Goal: Understand process/instructions: Learn how to perform a task or action

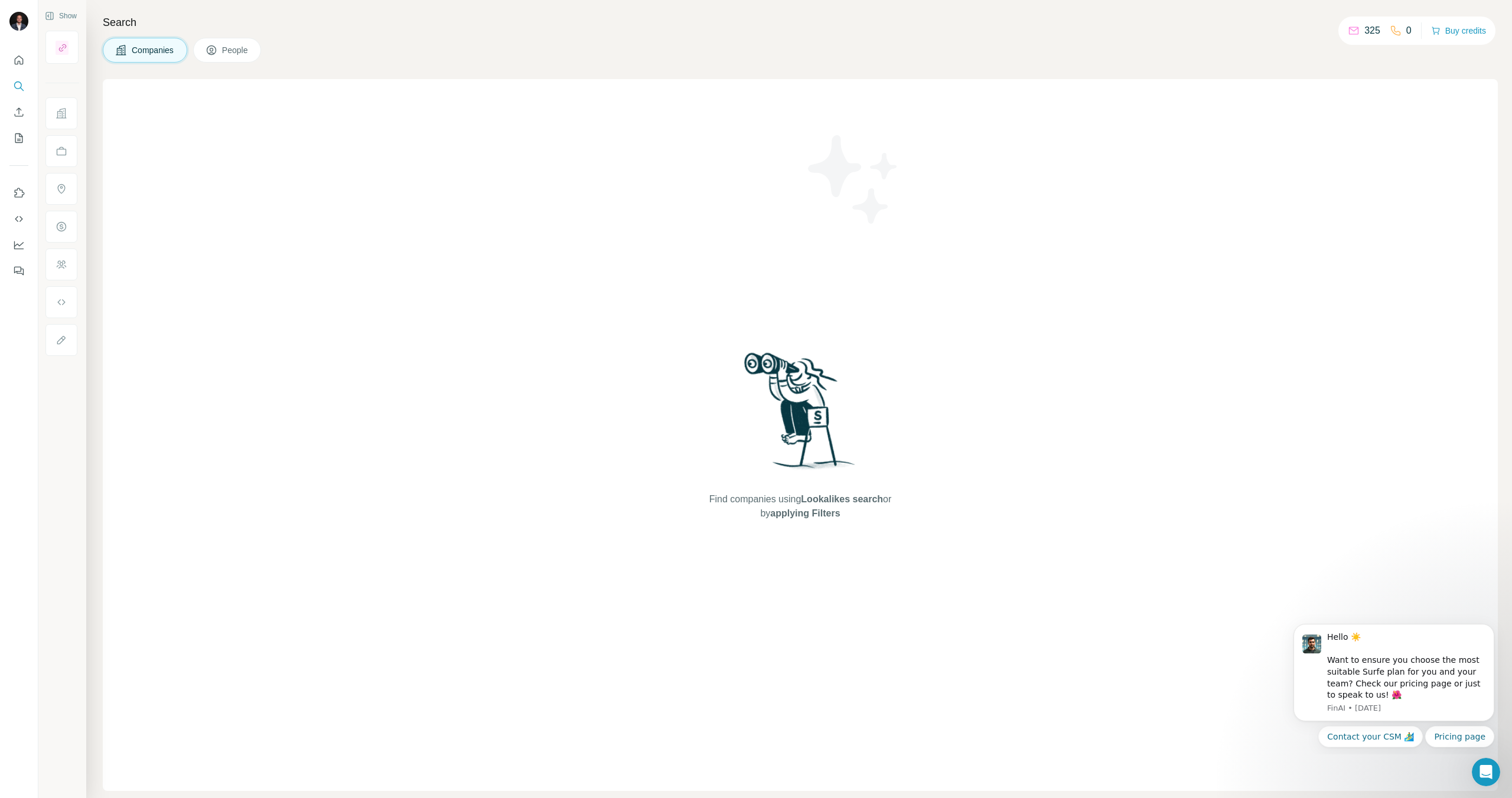
click at [1081, 389] on div "Find companies using Lookalikes search or by applying Filters" at bounding box center [800, 435] width 1395 height 712
click at [17, 63] on icon "Quick start" at bounding box center [19, 59] width 8 height 8
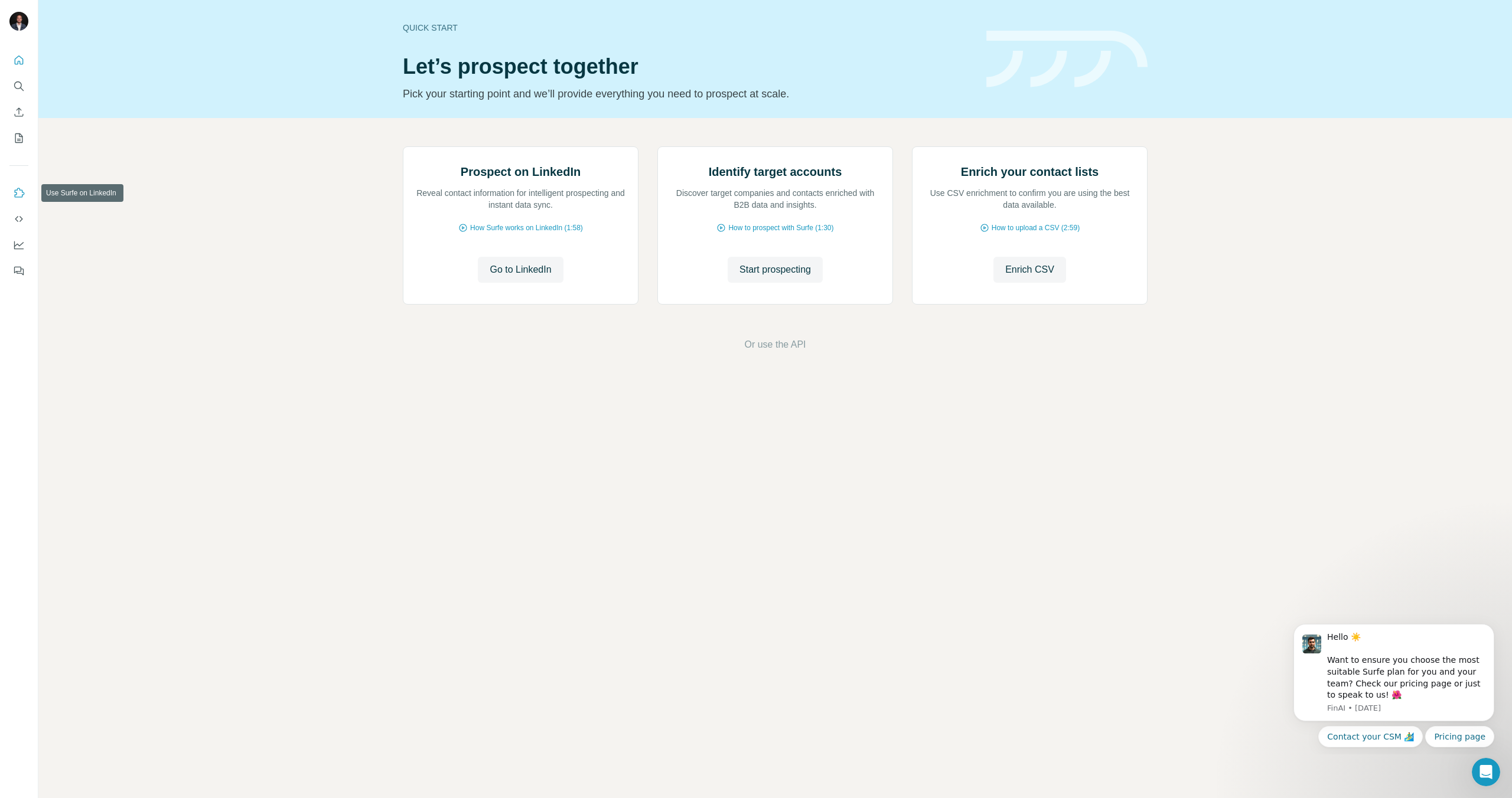
click at [17, 188] on icon "Use Surfe on LinkedIn" at bounding box center [19, 193] width 12 height 12
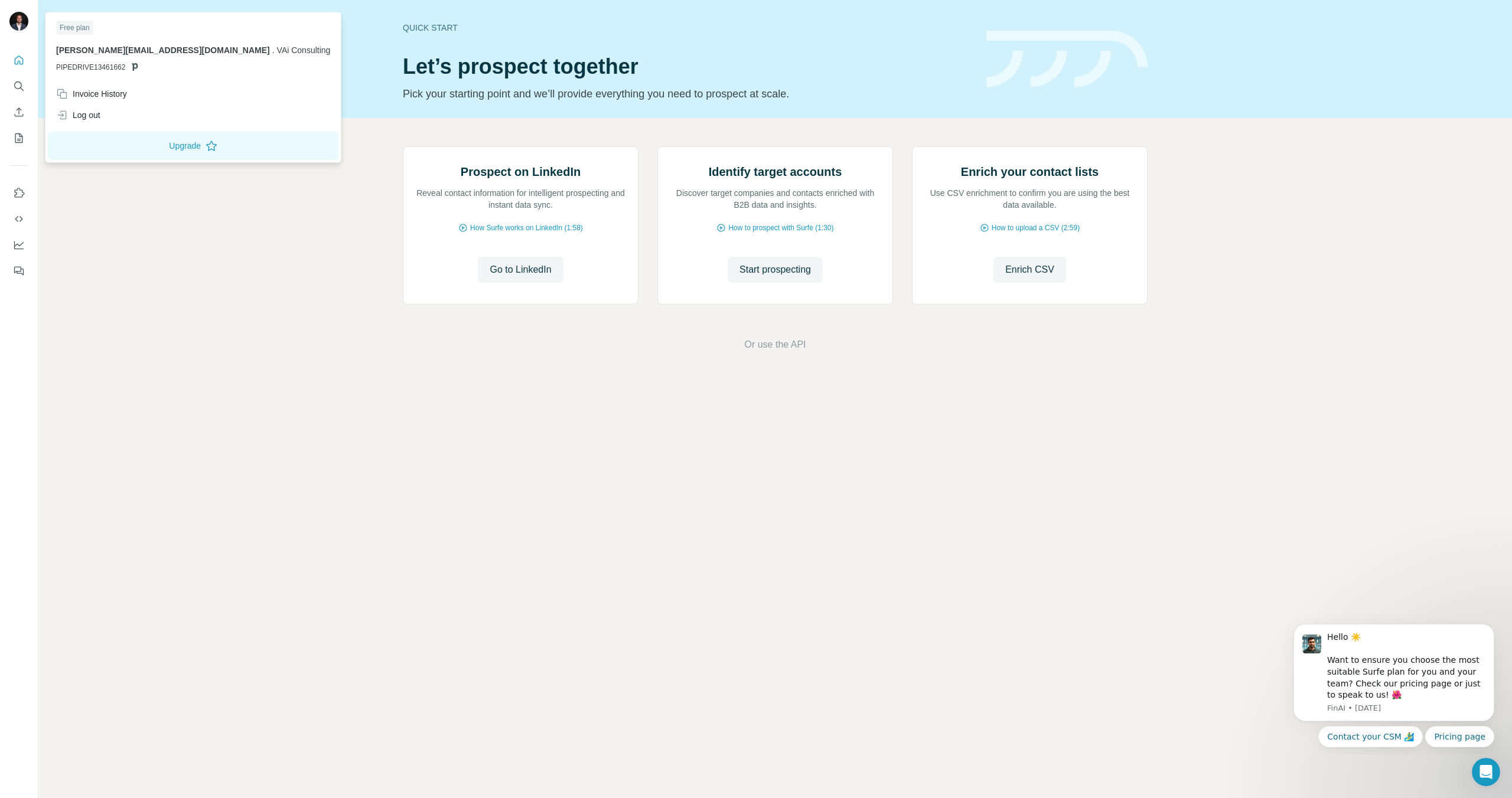
click at [15, 26] on img at bounding box center [19, 22] width 19 height 19
click at [128, 154] on button "Upgrade" at bounding box center [194, 145] width 291 height 28
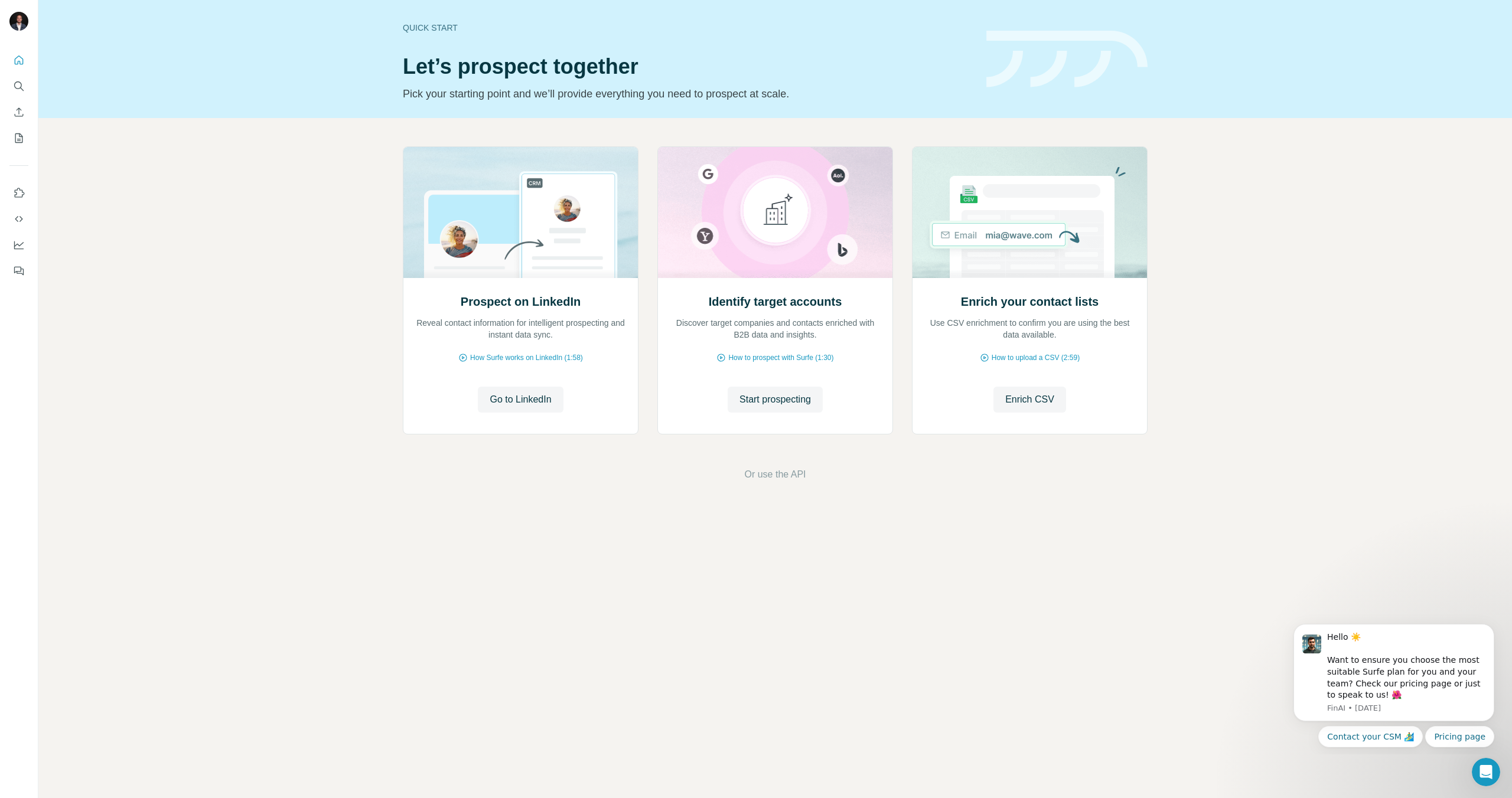
click at [779, 484] on div "Prospect on LinkedIn Reveal contact information for intelligent prospecting and…" at bounding box center [775, 314] width 1473 height 392
click at [781, 478] on span "Or use the API" at bounding box center [774, 474] width 61 height 14
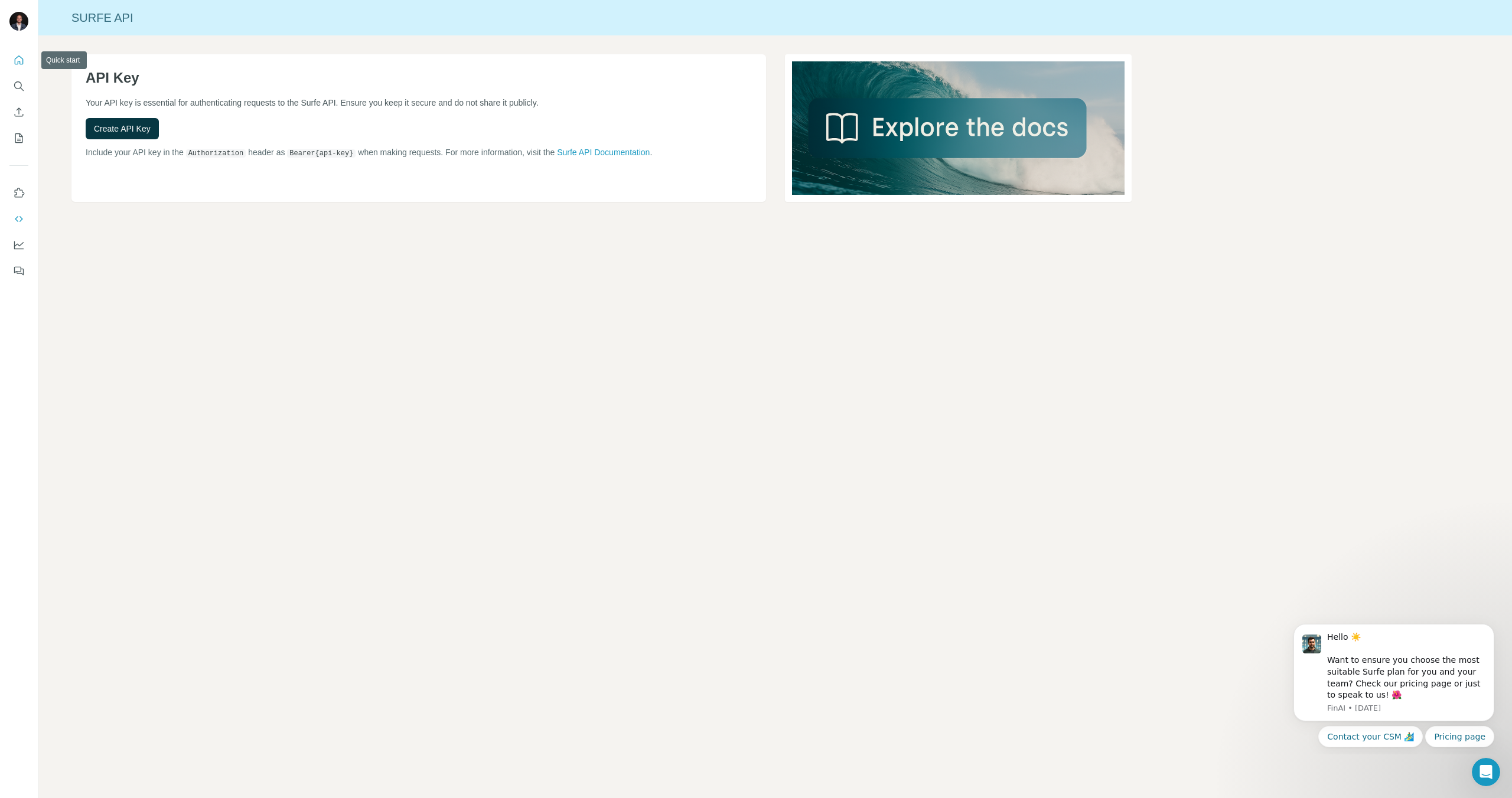
click at [17, 63] on icon "Quick start" at bounding box center [19, 60] width 12 height 12
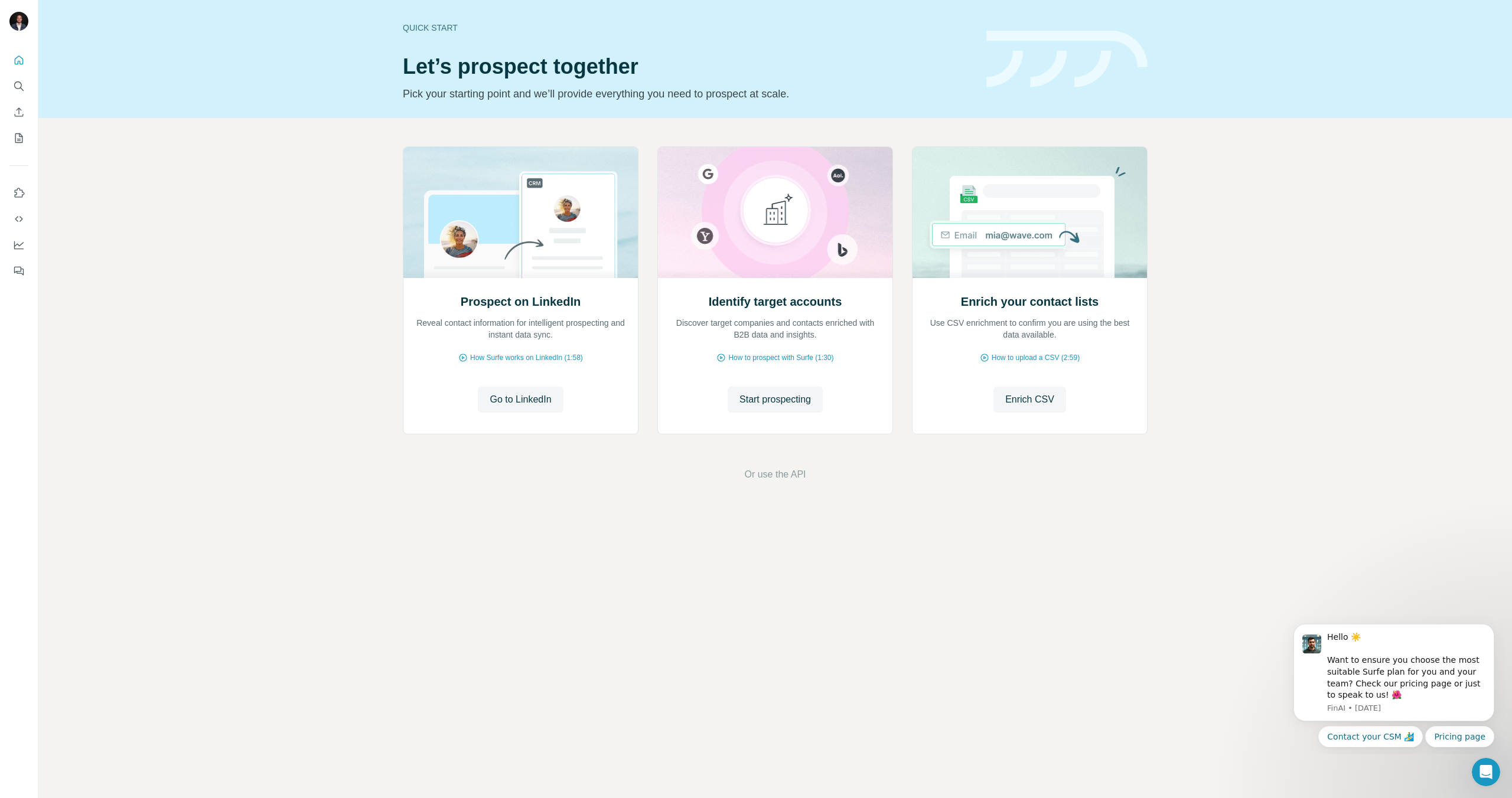
click at [444, 26] on div "Quick start" at bounding box center [687, 27] width 569 height 12
click at [519, 403] on span "Go to LinkedIn" at bounding box center [519, 399] width 61 height 14
click at [513, 396] on span "Go to LinkedIn" at bounding box center [519, 399] width 61 height 14
